Goal: Transaction & Acquisition: Purchase product/service

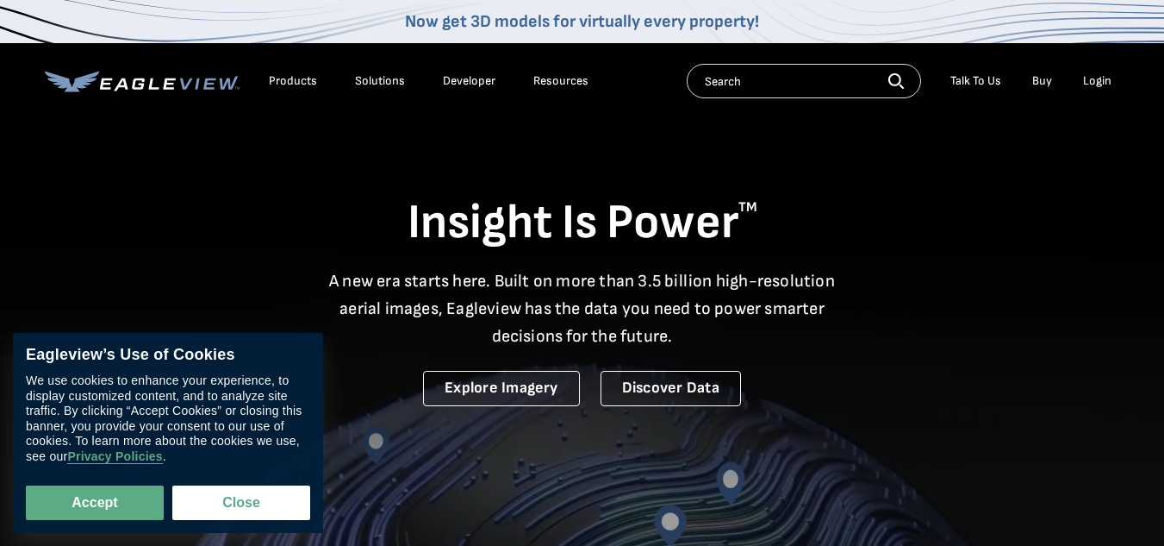
click at [1100, 78] on div "Login" at bounding box center [1097, 81] width 28 height 16
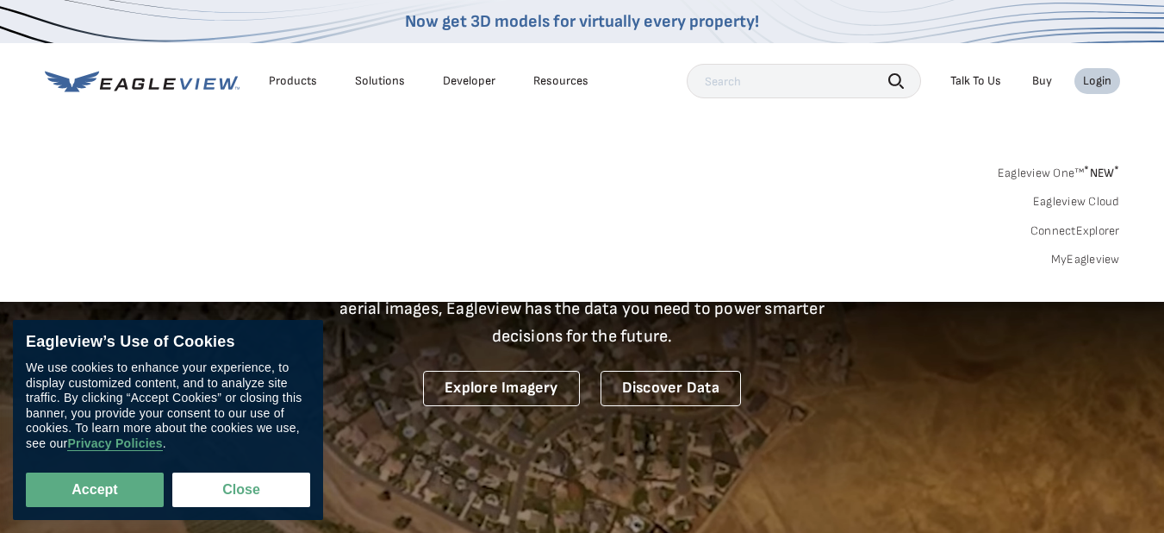
click at [1085, 255] on link "MyEagleview" at bounding box center [1086, 260] width 69 height 16
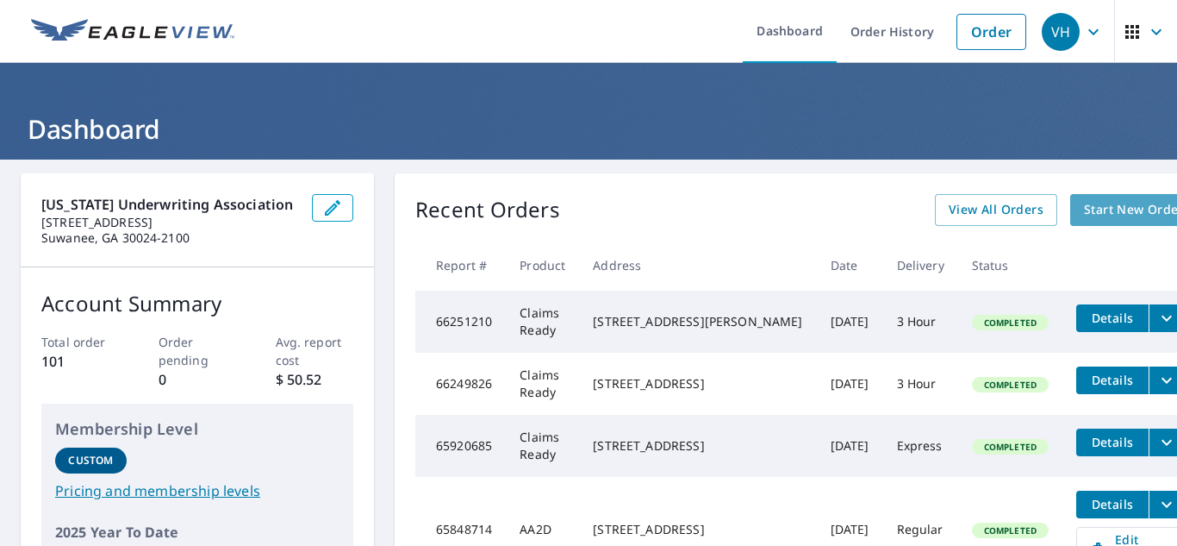
click at [1084, 203] on span "Start New Order" at bounding box center [1134, 210] width 100 height 22
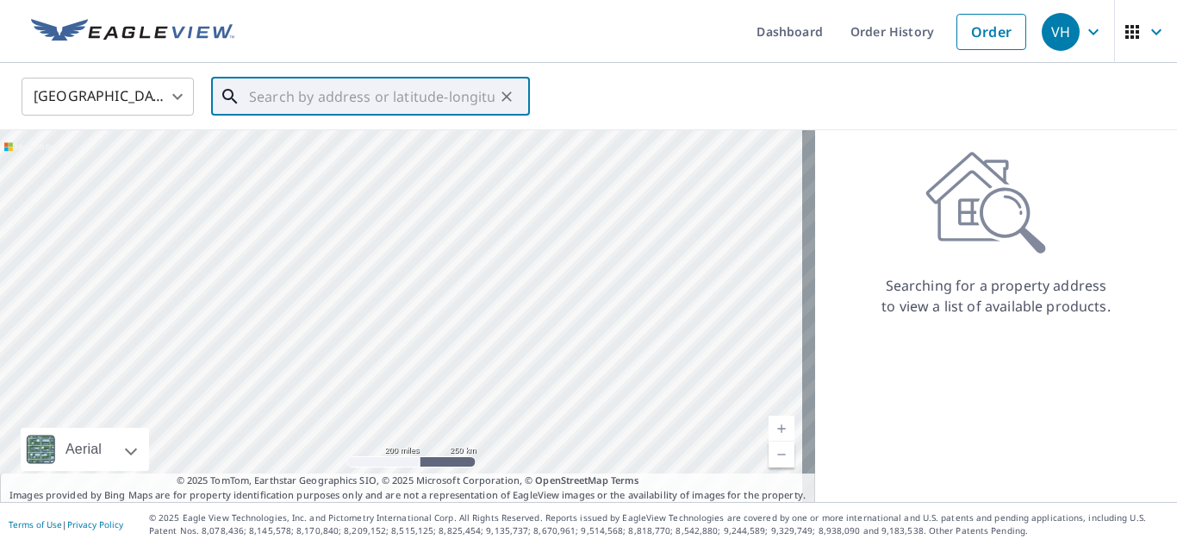
click at [277, 97] on input "text" at bounding box center [372, 96] width 246 height 48
paste input "[STREET_ADDRESS]"
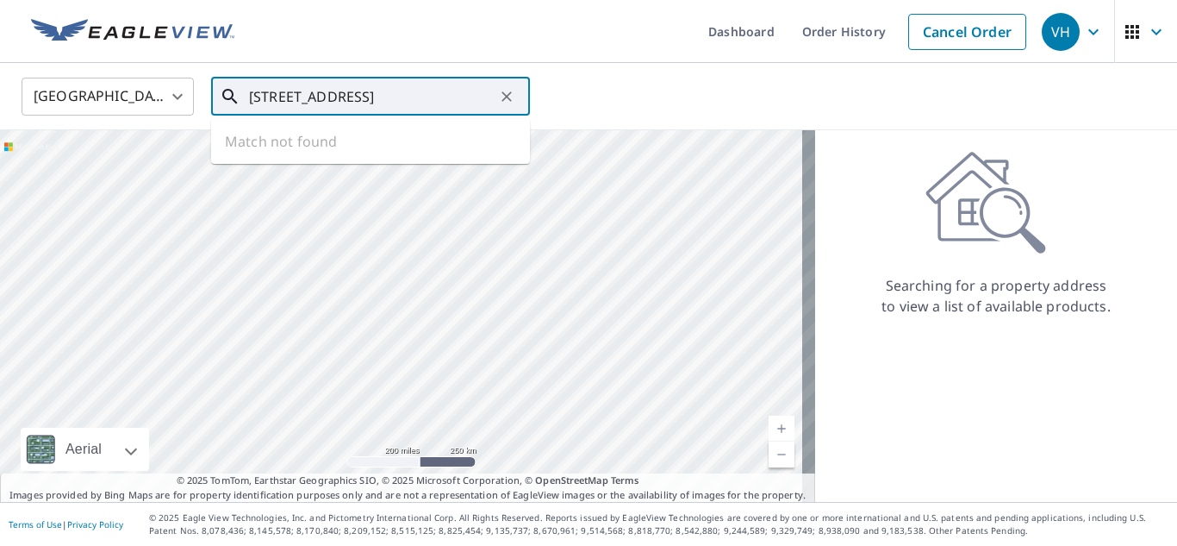
click at [390, 93] on input "[STREET_ADDRESS]" at bounding box center [372, 96] width 246 height 48
click at [453, 94] on input "[STREET_ADDRESS]" at bounding box center [372, 96] width 246 height 48
click at [477, 94] on input "[STREET_ADDRESS]" at bounding box center [372, 96] width 246 height 48
click at [344, 154] on span "[STREET_ADDRESS]" at bounding box center [381, 146] width 271 height 21
type input "[STREET_ADDRESS]"
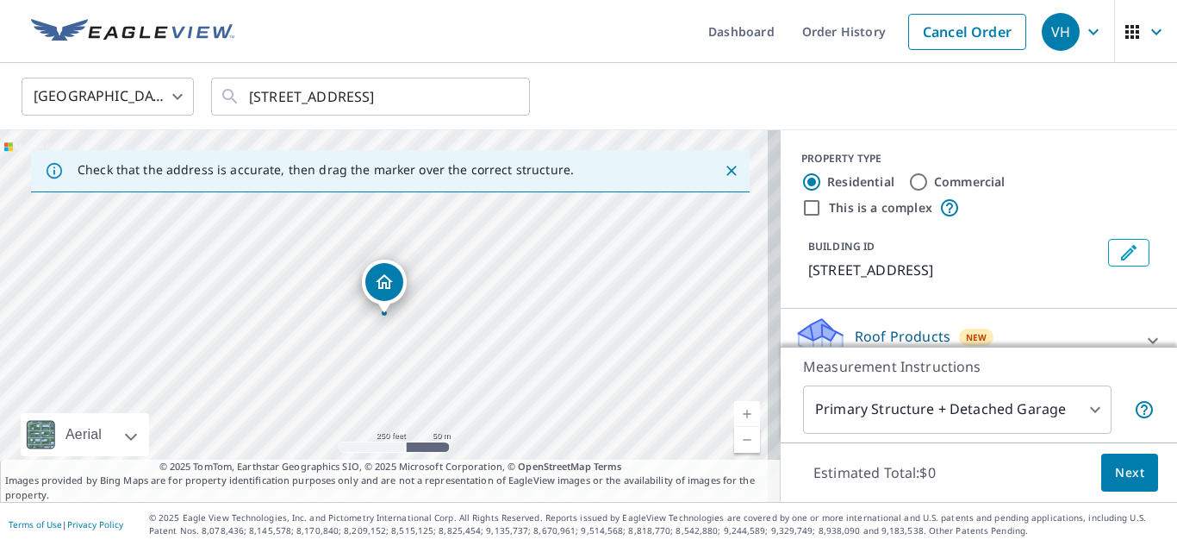
click at [734, 405] on link "Current Level 17, Zoom In" at bounding box center [747, 414] width 26 height 26
click at [734, 405] on link "Current Level 18, Zoom In" at bounding box center [747, 414] width 26 height 26
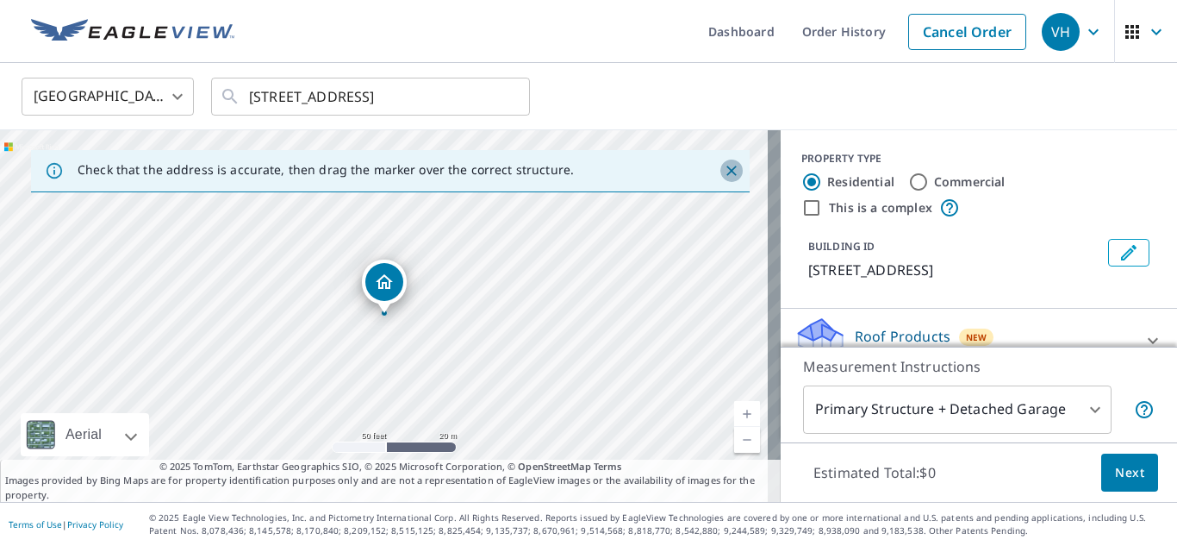
click at [723, 166] on icon "Close" at bounding box center [731, 170] width 17 height 17
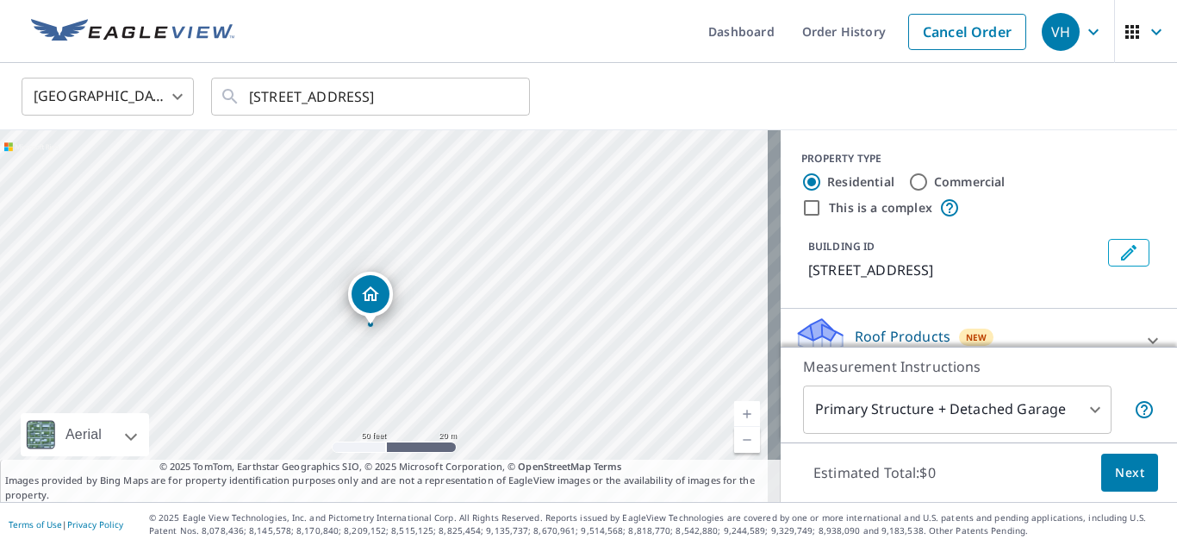
drag, startPoint x: 383, startPoint y: 282, endPoint x: 369, endPoint y: 293, distance: 17.8
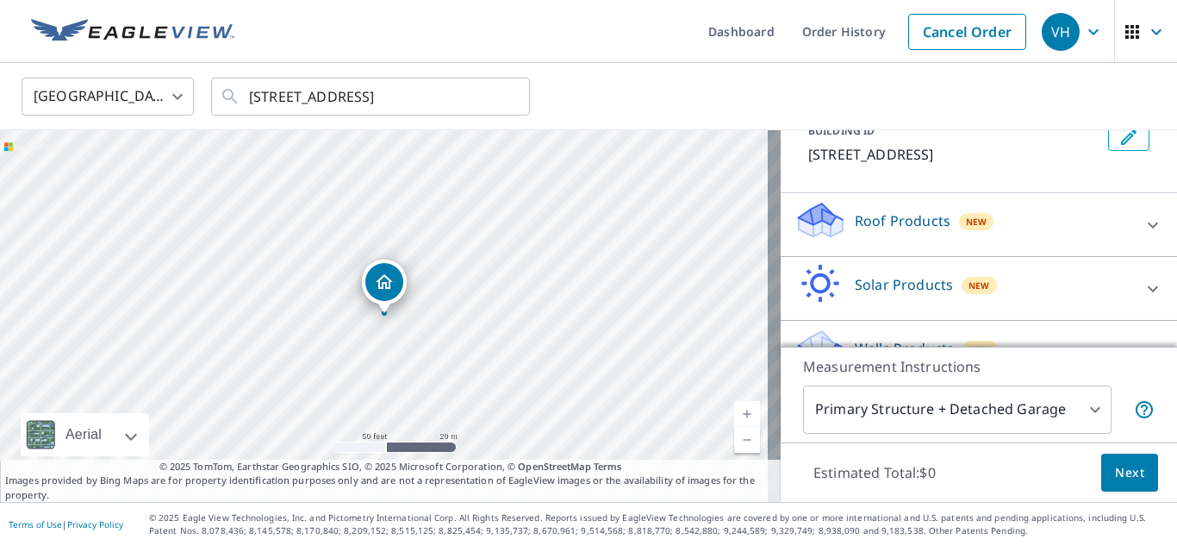
scroll to position [153, 0]
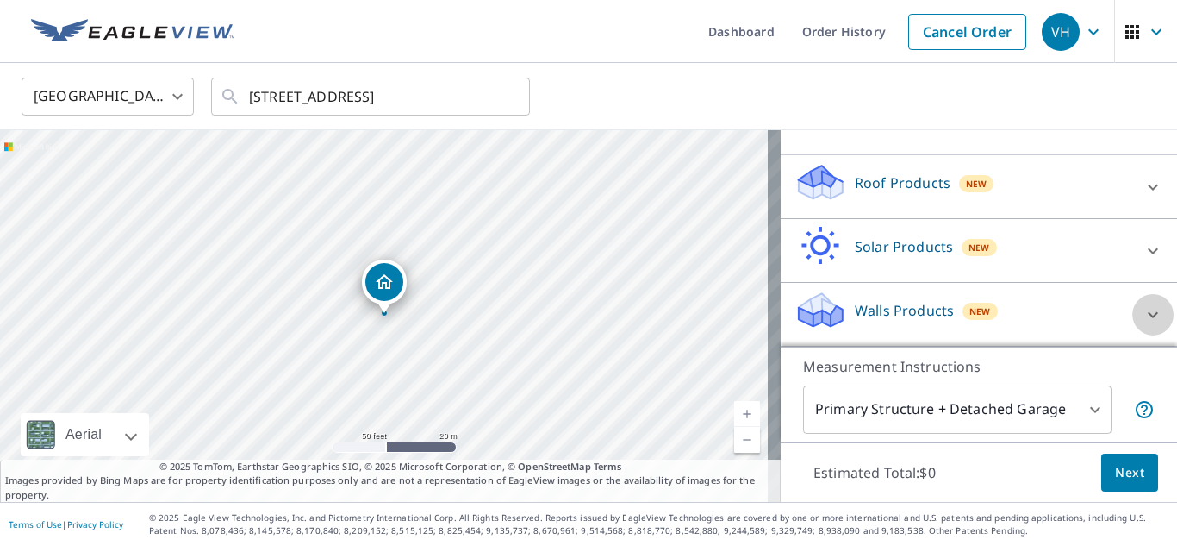
click at [1143, 311] on icon at bounding box center [1153, 314] width 21 height 21
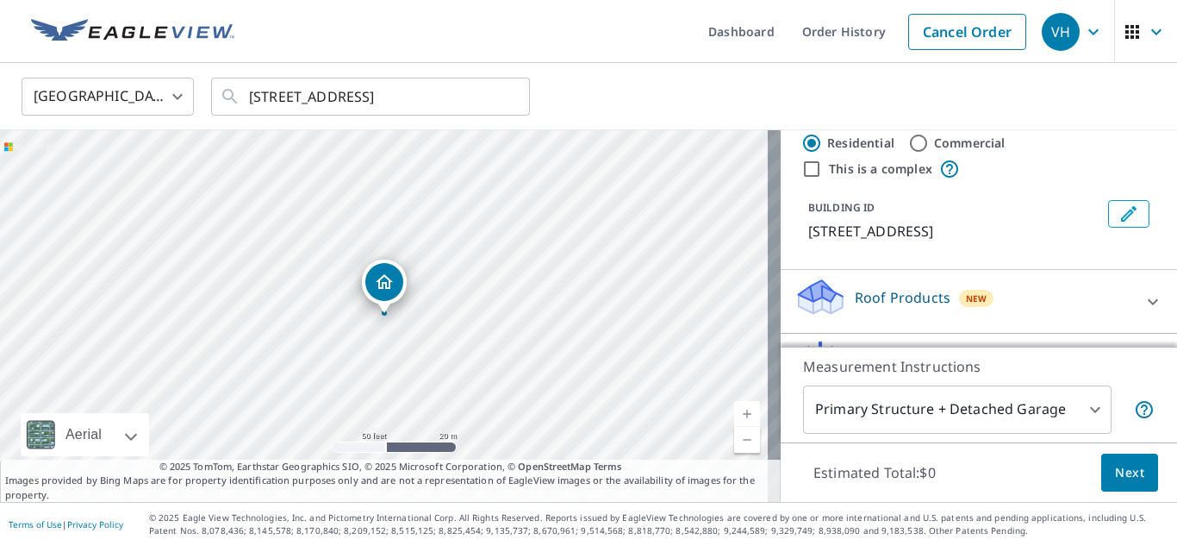
scroll to position [37, 0]
click at [1143, 293] on icon at bounding box center [1153, 303] width 21 height 21
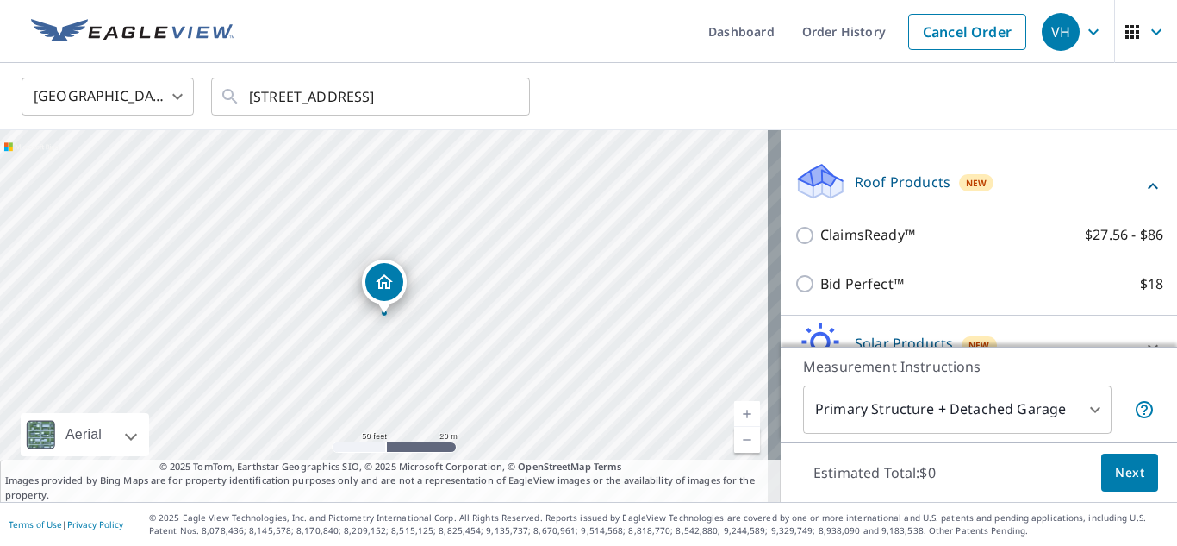
scroll to position [166, 0]
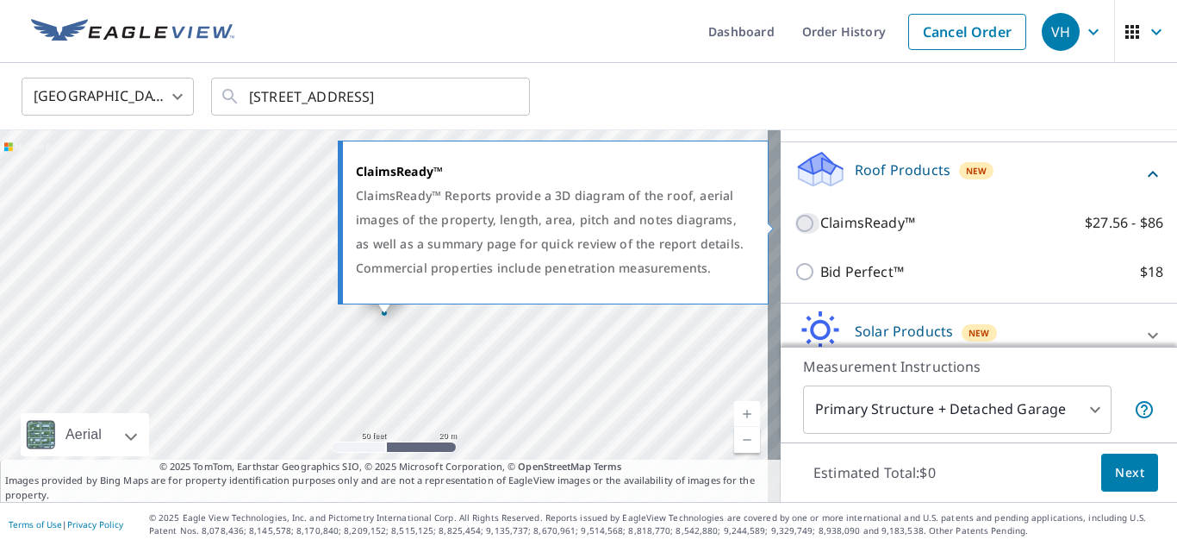
click at [795, 219] on input "ClaimsReady™ $27.56 - $86" at bounding box center [808, 223] width 26 height 21
checkbox input "true"
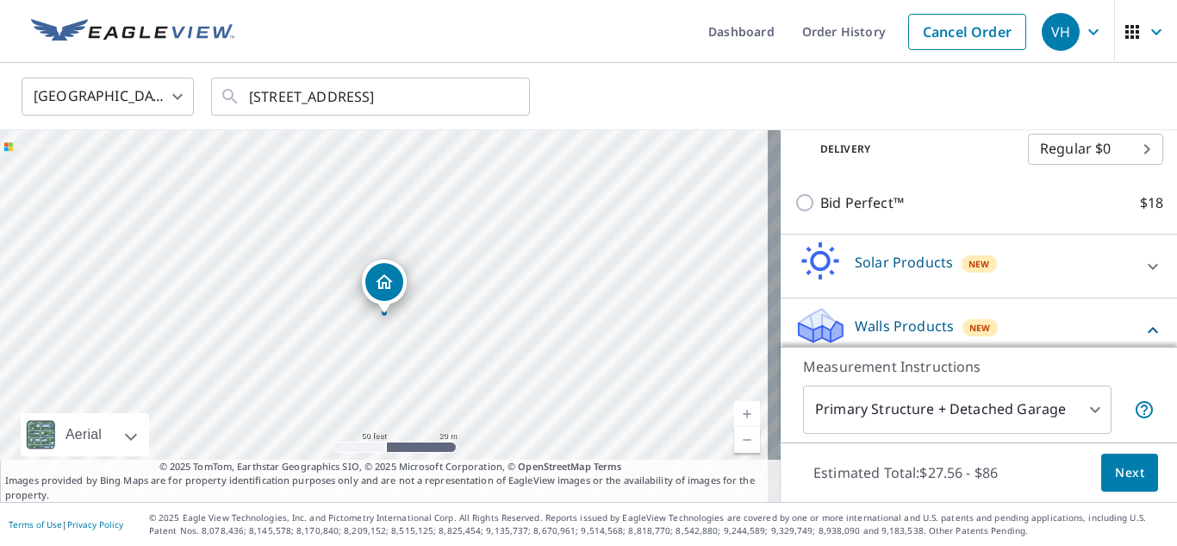
scroll to position [356, 0]
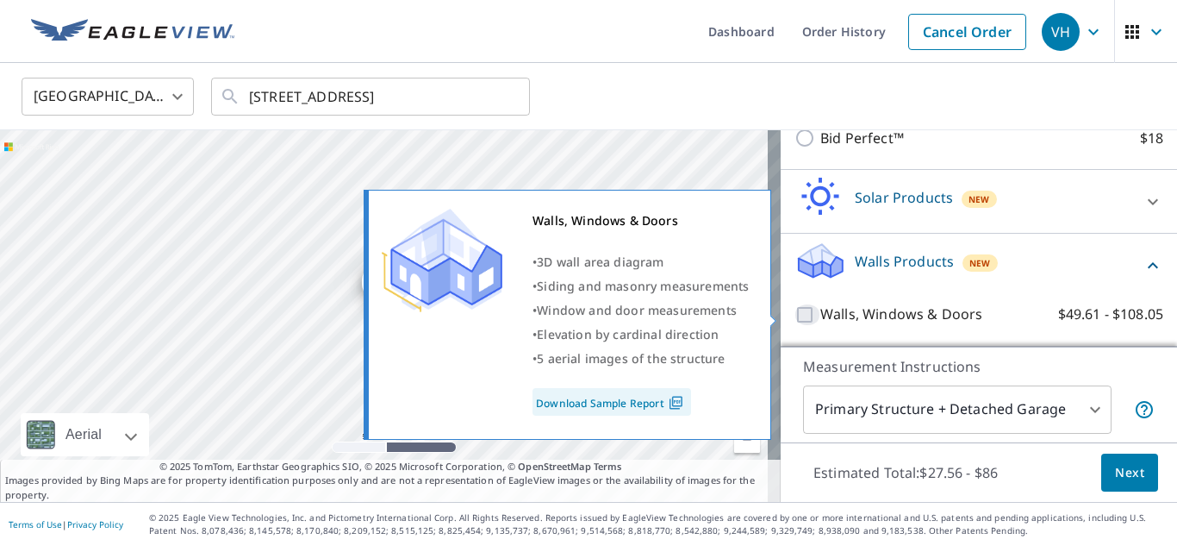
click at [795, 318] on input "Walls, Windows & Doors $49.61 - $108.05" at bounding box center [808, 314] width 26 height 21
checkbox input "true"
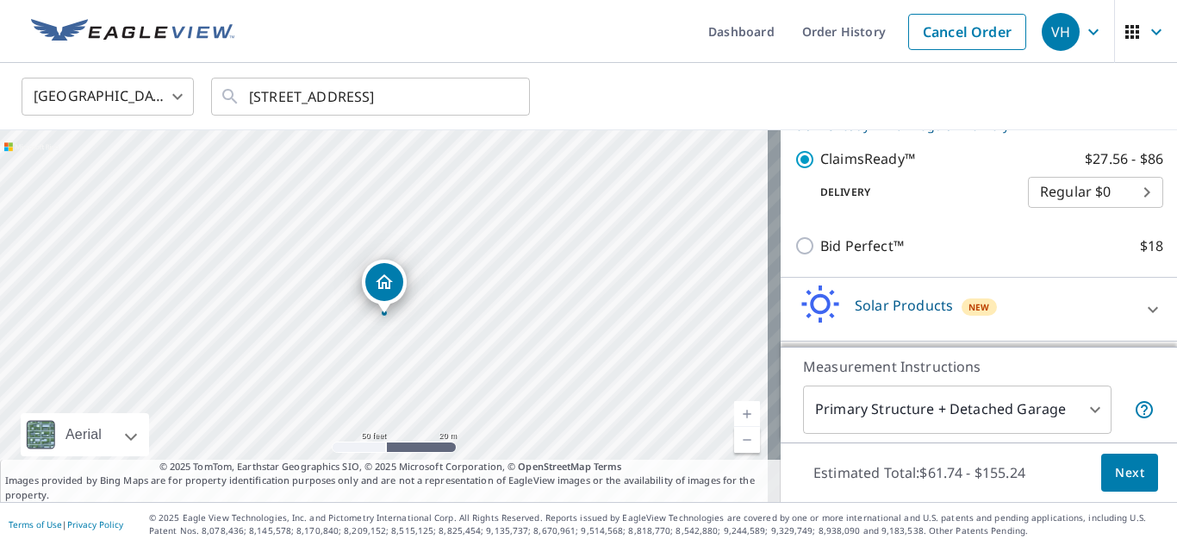
scroll to position [242, 0]
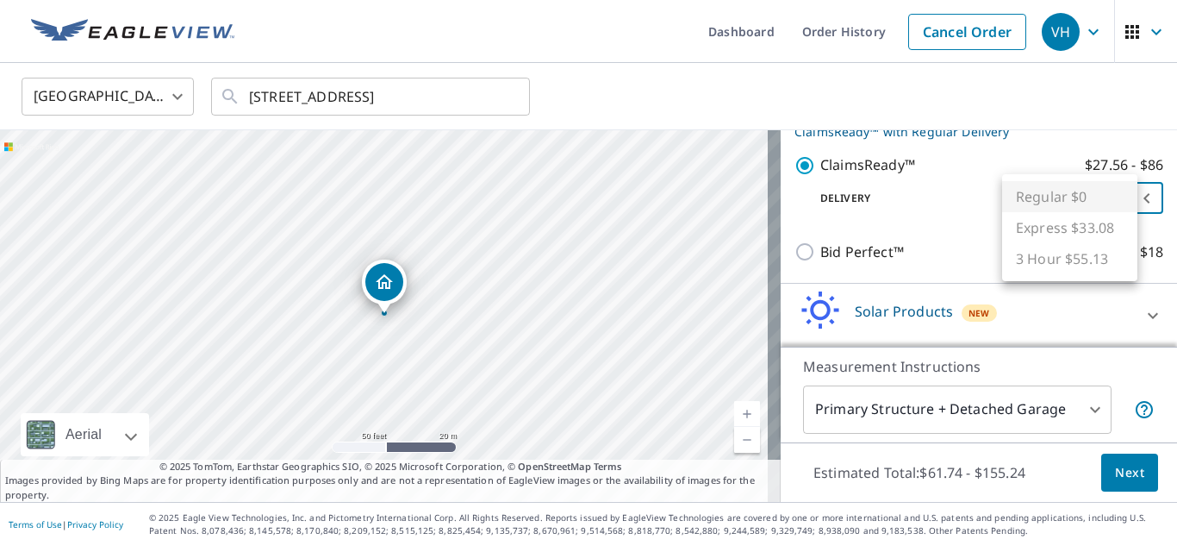
click at [1124, 198] on body "VH VH Dashboard Order History Cancel Order VH [GEOGRAPHIC_DATA] [GEOGRAPHIC_DAT…" at bounding box center [588, 273] width 1177 height 546
click at [1022, 222] on ul "Regular $0 Express $33.08 3 Hour $55.13" at bounding box center [1069, 227] width 135 height 107
click at [1038, 228] on ul "Regular $0 Express $33.08 3 Hour $55.13" at bounding box center [1069, 227] width 135 height 107
click at [1063, 236] on ul "Regular $0 Express $33.08 3 Hour $55.13" at bounding box center [1069, 227] width 135 height 107
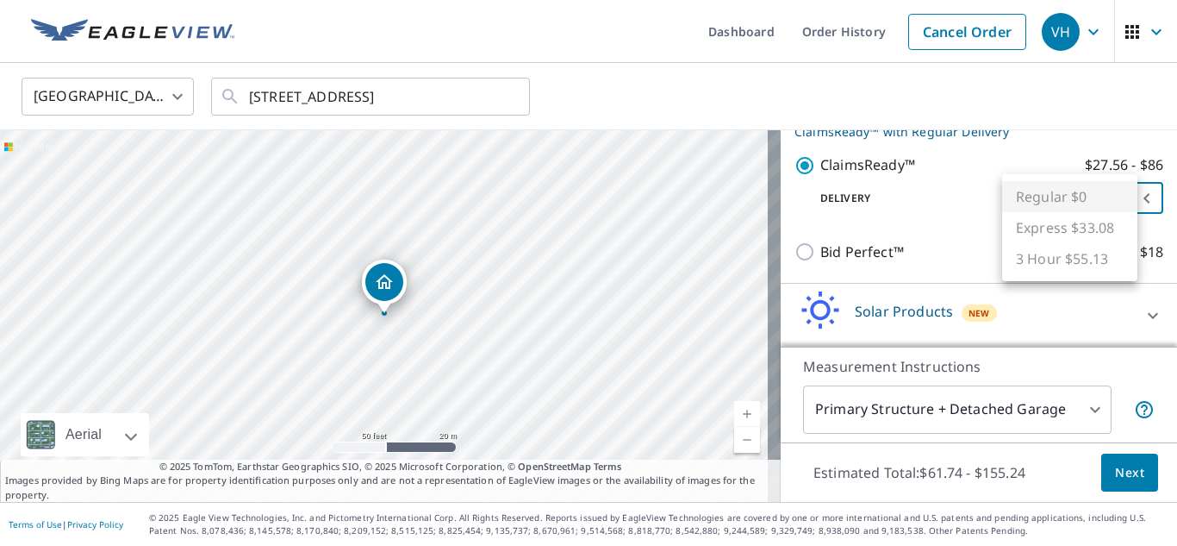
click at [1061, 235] on ul "Regular $0 Express $33.08 3 Hour $55.13" at bounding box center [1069, 227] width 135 height 107
click at [952, 231] on div at bounding box center [588, 273] width 1177 height 546
click at [1127, 196] on body "VH VH Dashboard Order History Cancel Order VH [GEOGRAPHIC_DATA] [GEOGRAPHIC_DAT…" at bounding box center [588, 273] width 1177 height 546
click at [1061, 228] on ul "Regular $0 Express $33.08 3 Hour $55.13" at bounding box center [1069, 227] width 135 height 107
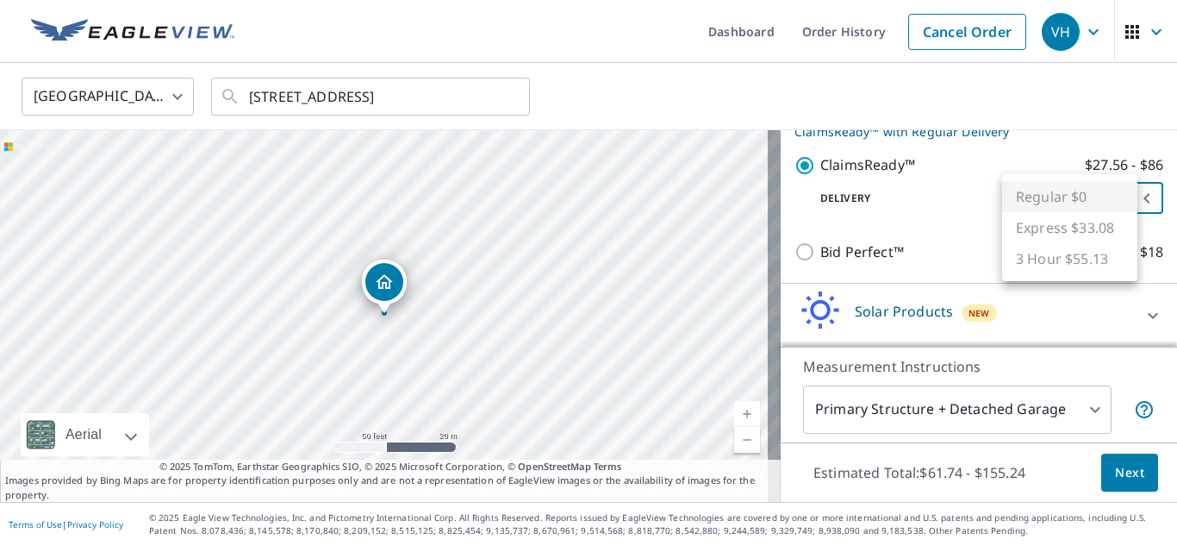
click at [1061, 228] on ul "Regular $0 Express $33.08 3 Hour $55.13" at bounding box center [1069, 227] width 135 height 107
click at [1024, 225] on ul "Regular $0 Express $33.08 3 Hour $55.13" at bounding box center [1069, 227] width 135 height 107
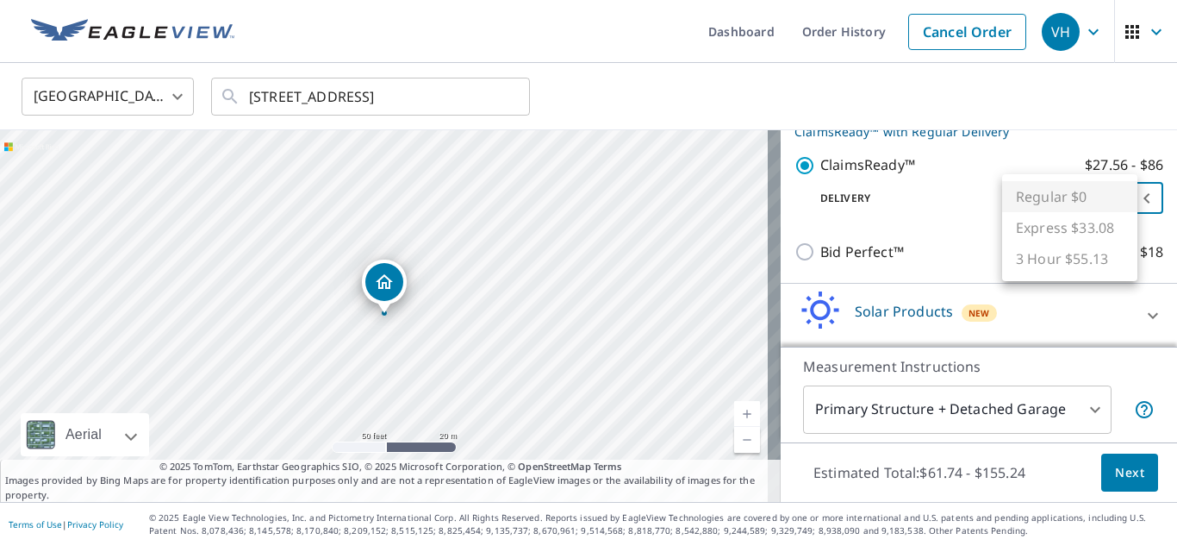
click at [1049, 97] on div at bounding box center [588, 273] width 1177 height 546
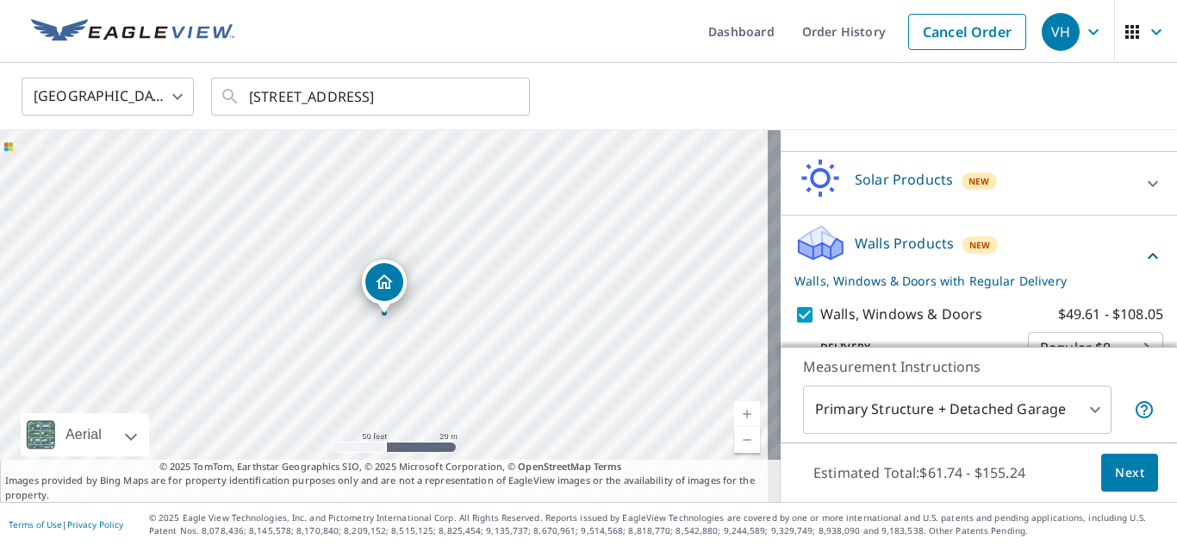
scroll to position [412, 0]
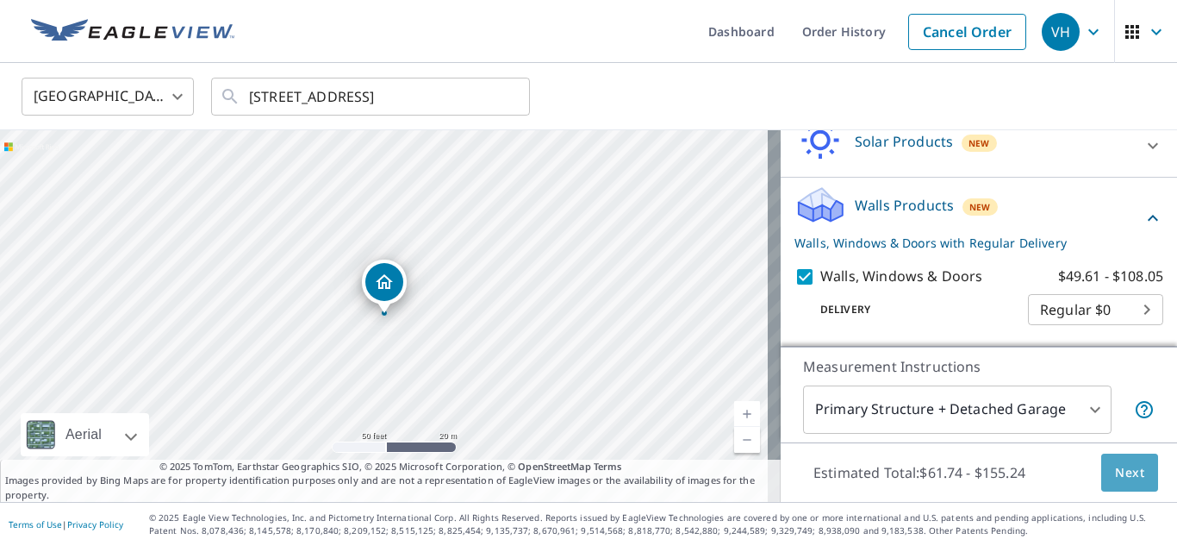
click at [1126, 460] on button "Next" at bounding box center [1130, 472] width 57 height 39
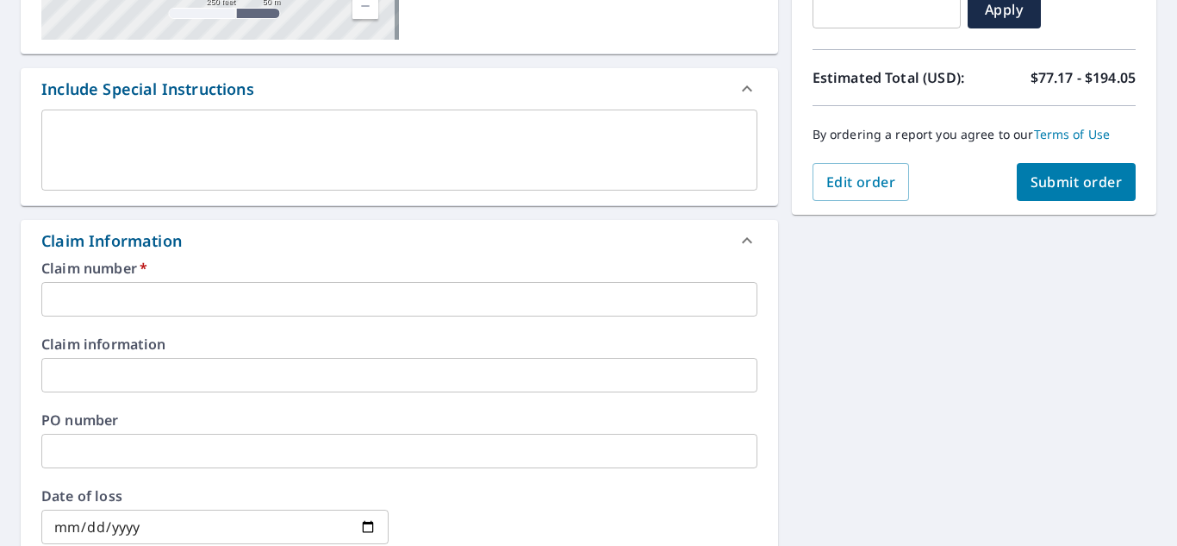
scroll to position [430, 0]
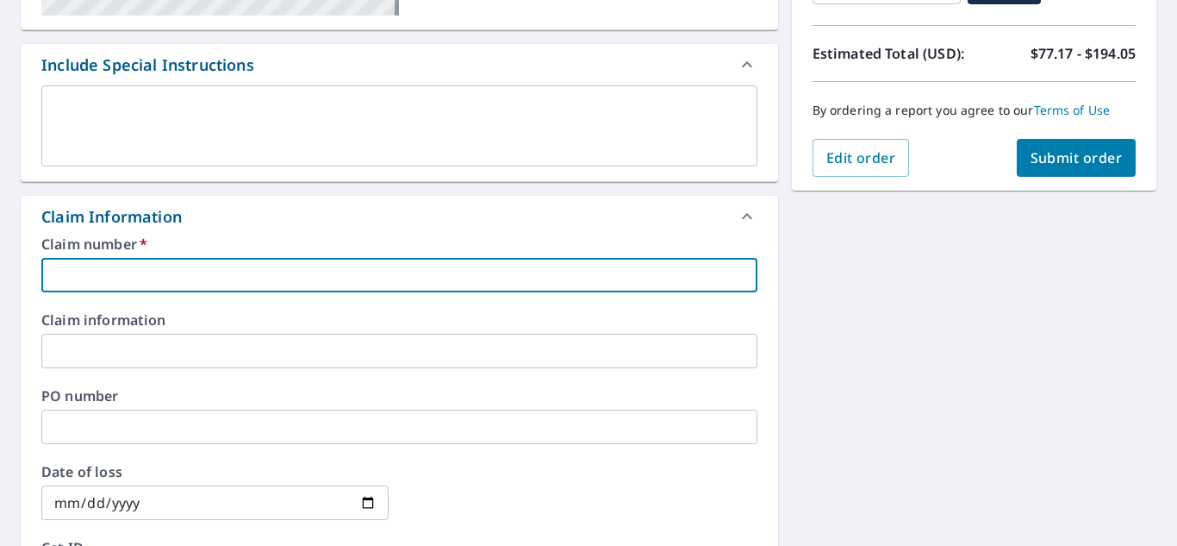
click at [150, 270] on input "text" at bounding box center [399, 275] width 716 height 34
type input "45311"
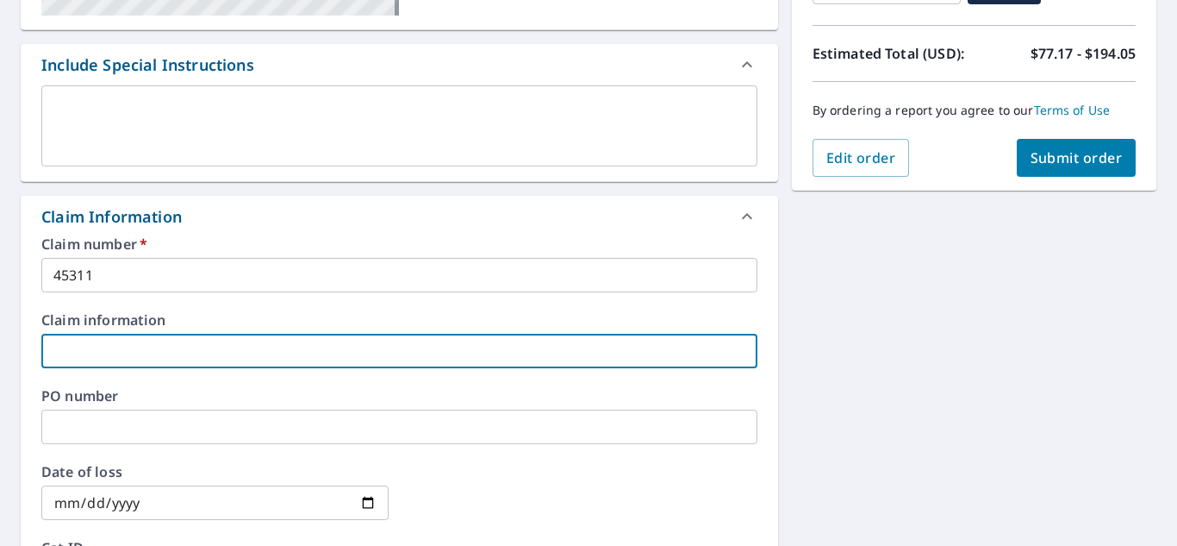
click at [87, 347] on input "text" at bounding box center [399, 351] width 716 height 34
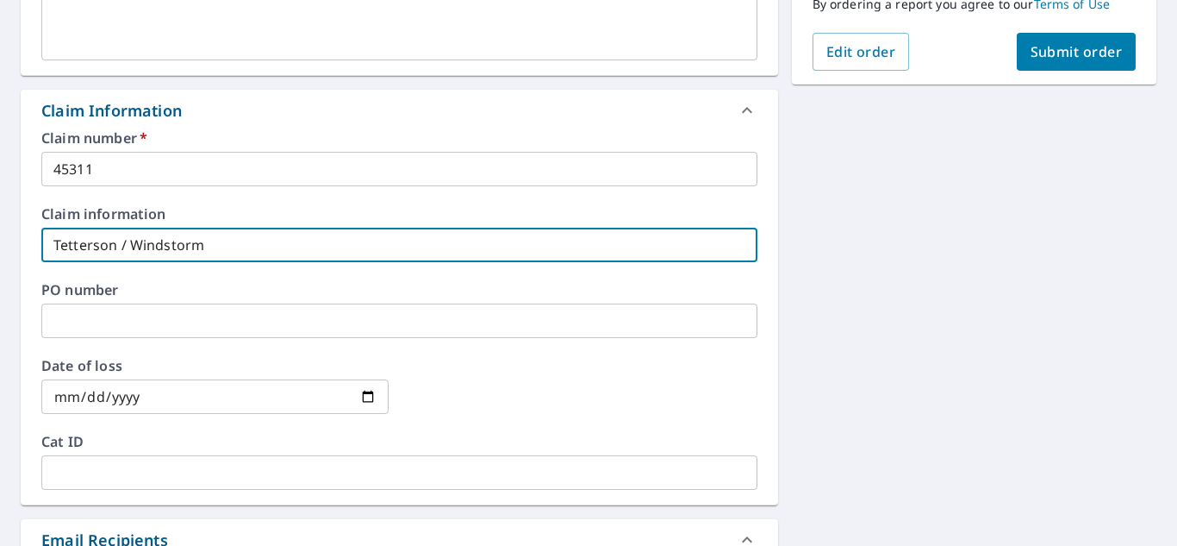
type input "Tetterson / Windstorm"
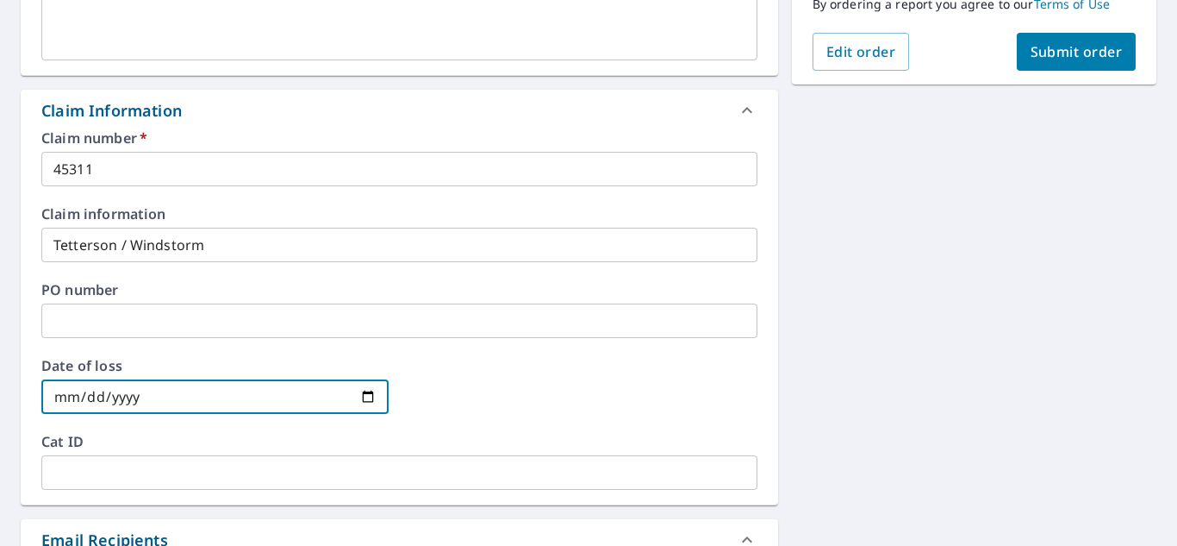
click at [205, 393] on input "date" at bounding box center [214, 396] width 347 height 34
type input "[DATE]"
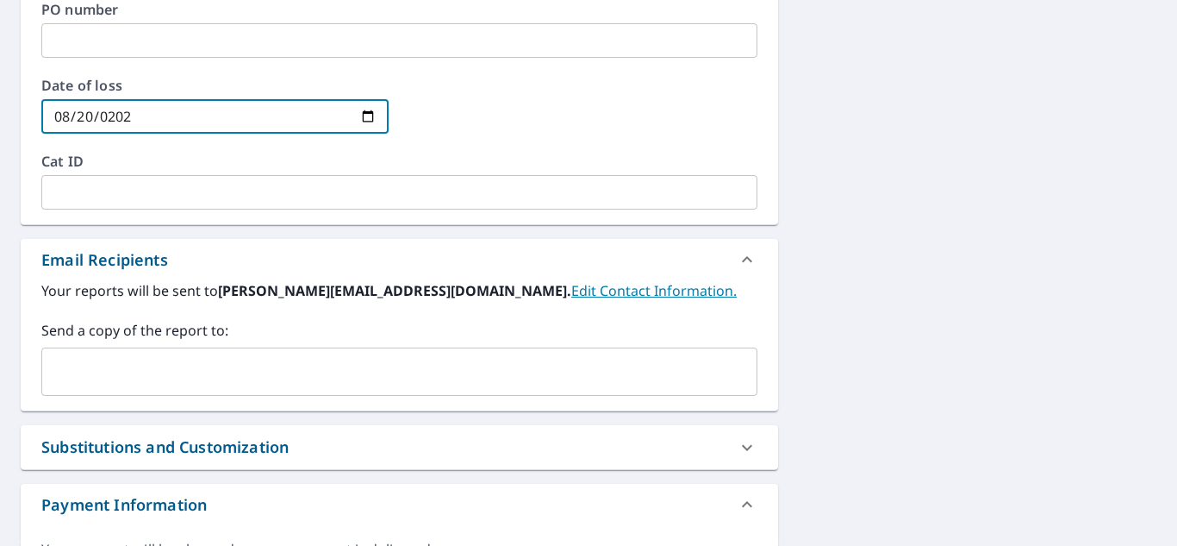
scroll to position [856, 0]
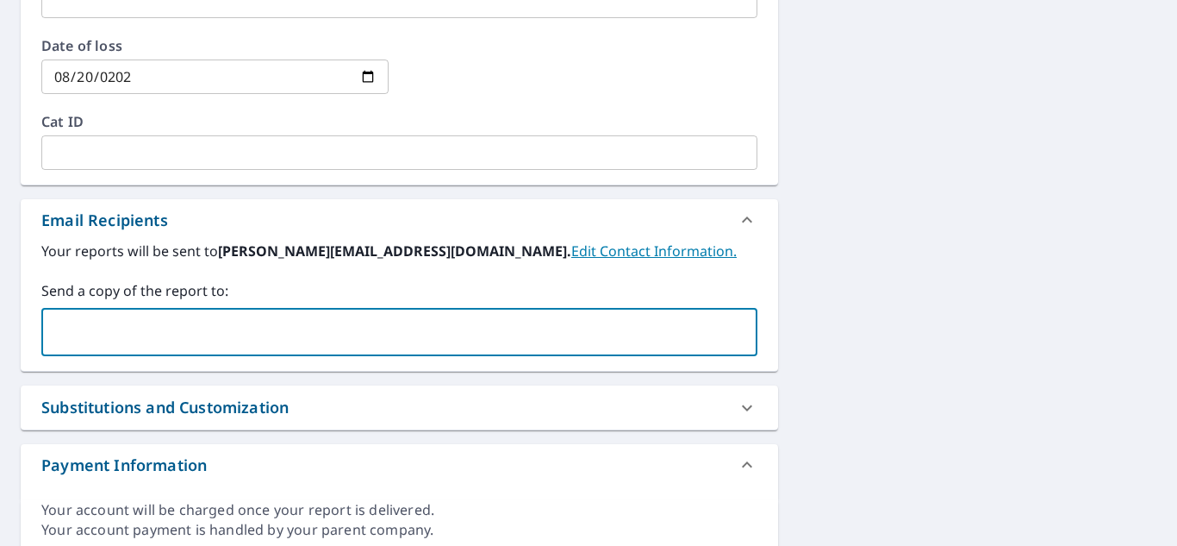
click at [134, 339] on input "text" at bounding box center [386, 331] width 675 height 33
type input "[PERSON_NAME][EMAIL_ADDRESS][DOMAIN_NAME]"
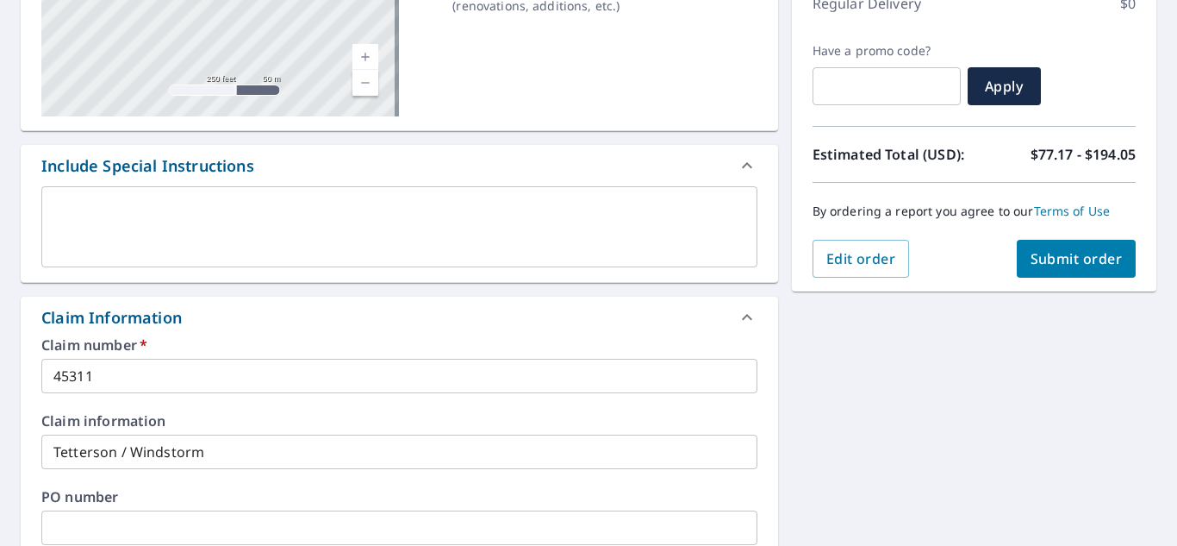
scroll to position [325, 0]
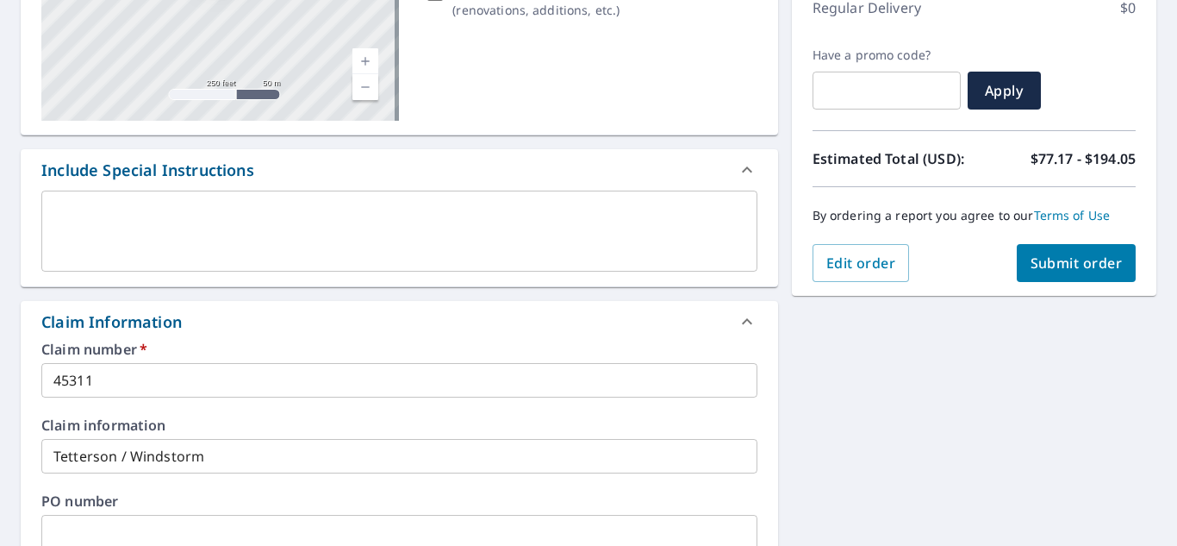
click at [1084, 253] on span "Submit order" at bounding box center [1077, 262] width 92 height 19
